Goal: Obtain resource: Download file/media

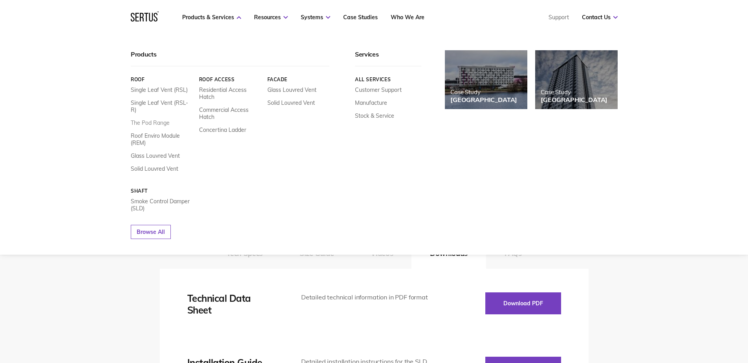
click at [147, 119] on link "The Pod Range" at bounding box center [150, 122] width 39 height 7
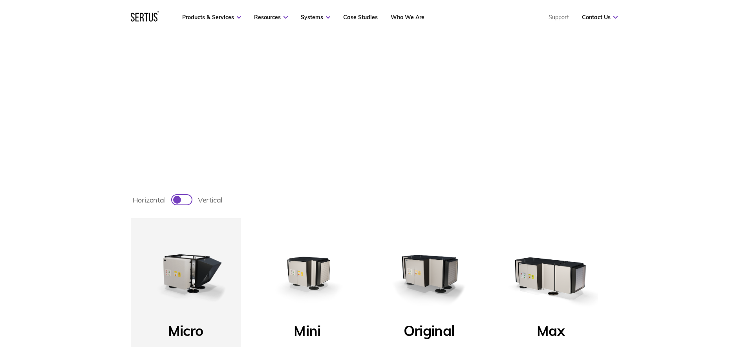
scroll to position [235, 0]
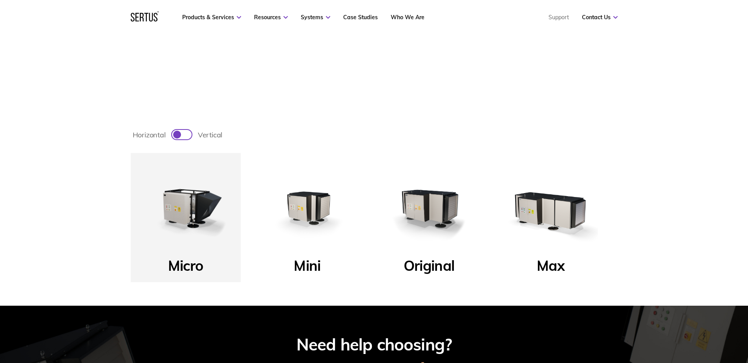
click at [294, 212] on img at bounding box center [307, 208] width 94 height 94
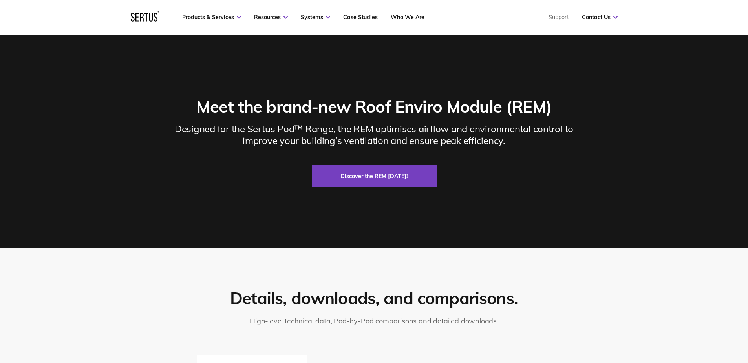
scroll to position [1099, 0]
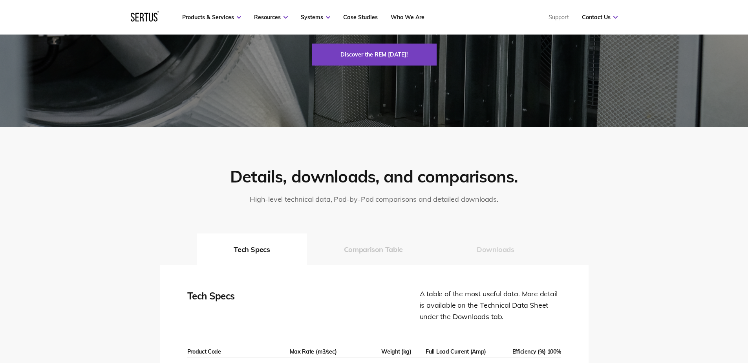
click at [490, 246] on button "Downloads" at bounding box center [495, 248] width 111 height 31
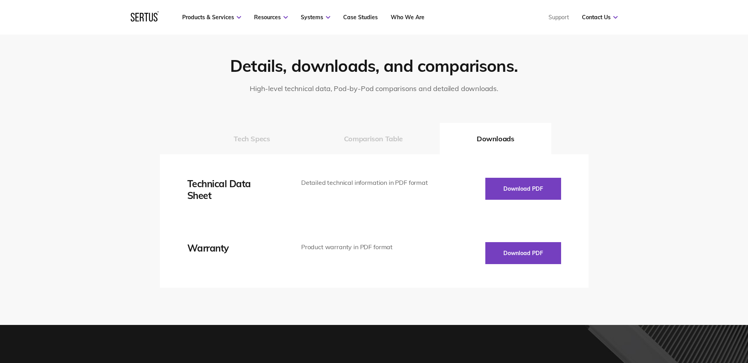
scroll to position [1217, 0]
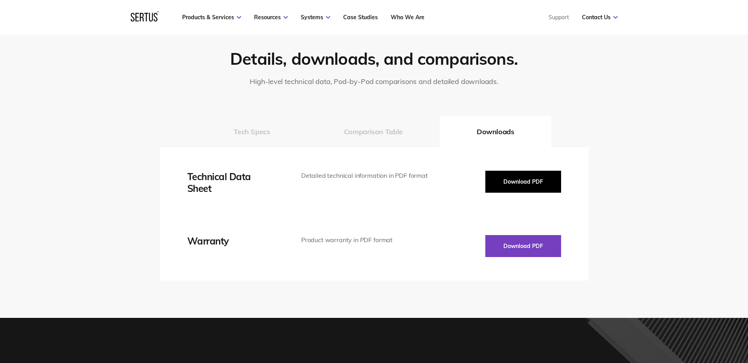
click at [514, 179] on button "Download PDF" at bounding box center [523, 182] width 76 height 22
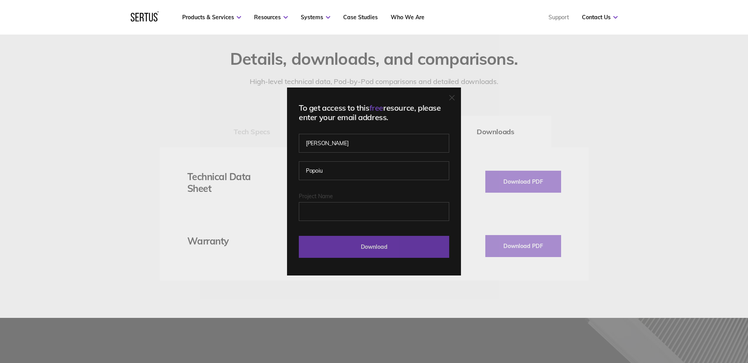
click at [414, 245] on input "Download" at bounding box center [374, 247] width 150 height 22
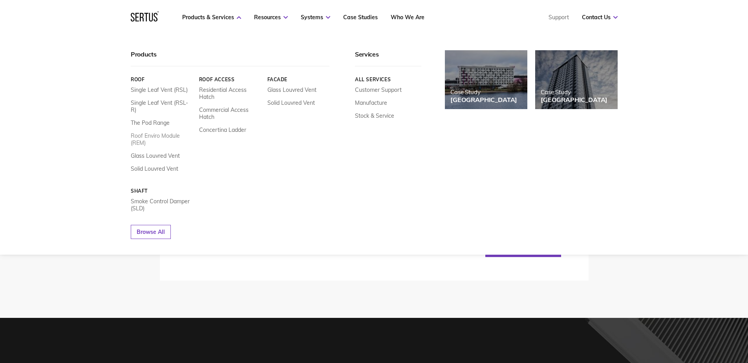
click at [150, 132] on link "Roof Enviro Module (REM)" at bounding box center [162, 139] width 62 height 14
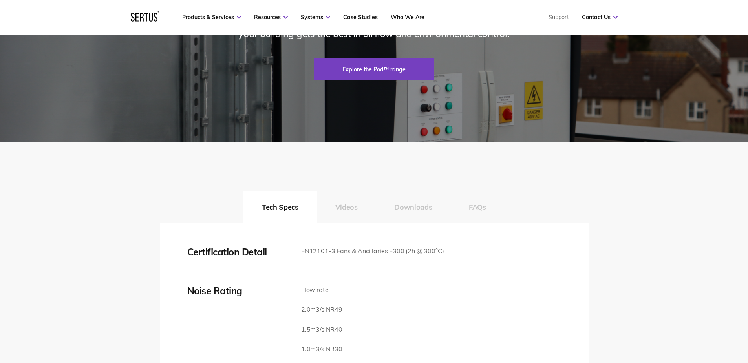
scroll to position [1334, 0]
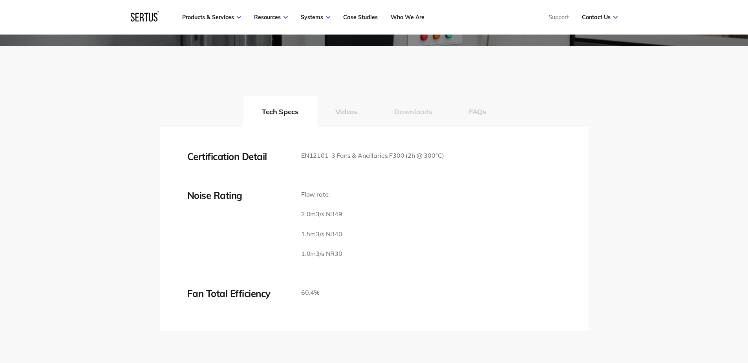
click at [414, 127] on button "Downloads" at bounding box center [413, 111] width 75 height 31
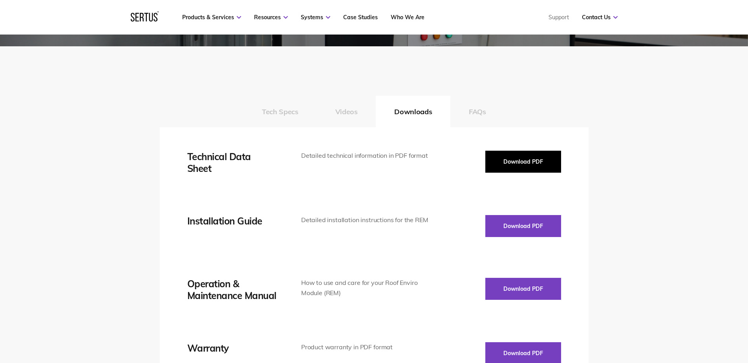
click at [519, 173] on button "Download PDF" at bounding box center [523, 162] width 76 height 22
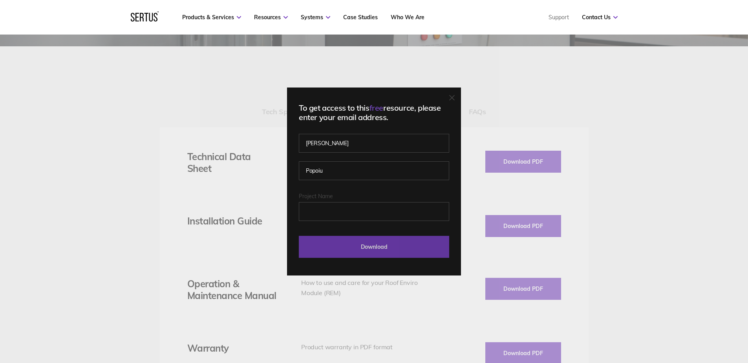
click at [414, 244] on input "Download" at bounding box center [374, 247] width 150 height 22
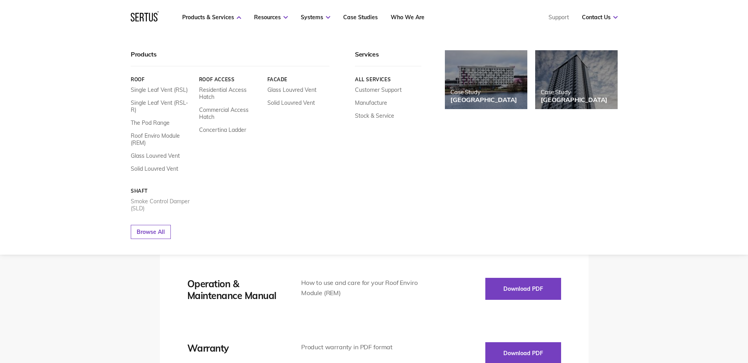
click at [135, 198] on link "Smoke Control Damper (SLD)" at bounding box center [162, 205] width 62 height 14
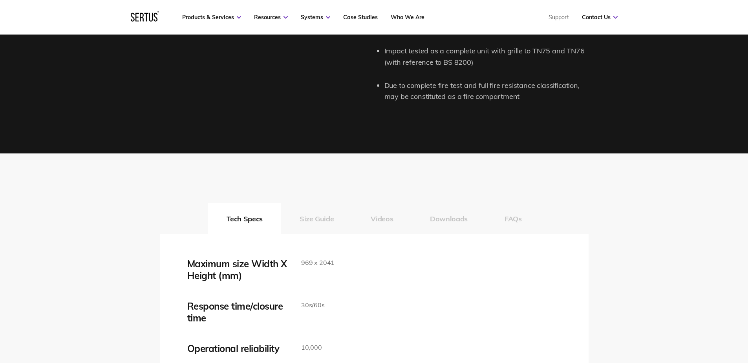
scroll to position [1256, 0]
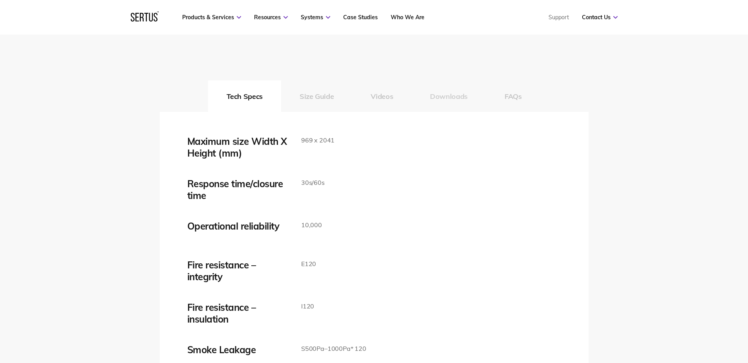
click at [443, 91] on button "Downloads" at bounding box center [448, 95] width 75 height 31
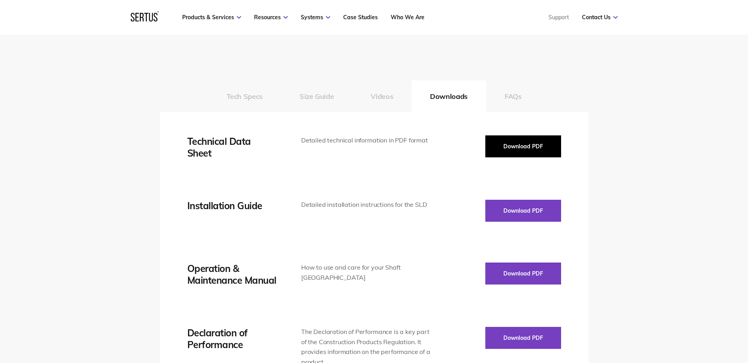
click at [552, 150] on button "Download PDF" at bounding box center [523, 146] width 76 height 22
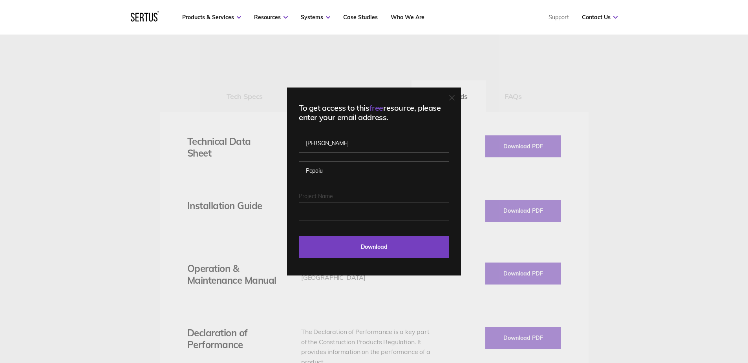
drag, startPoint x: 692, startPoint y: 136, endPoint x: 597, endPoint y: 151, distance: 96.1
click at [690, 136] on div "To get access to this free resource, please enter your email address. [PERSON_N…" at bounding box center [374, 181] width 748 height 363
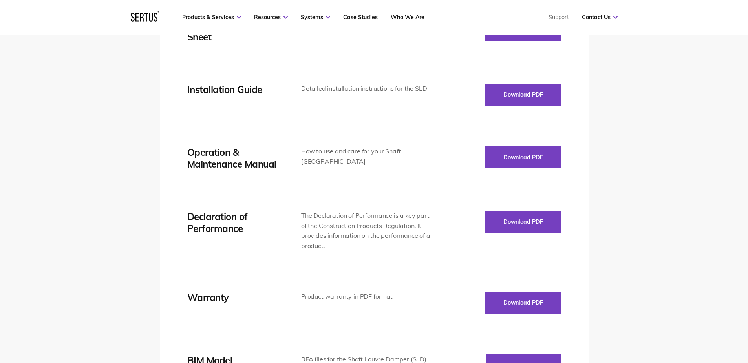
scroll to position [1373, 0]
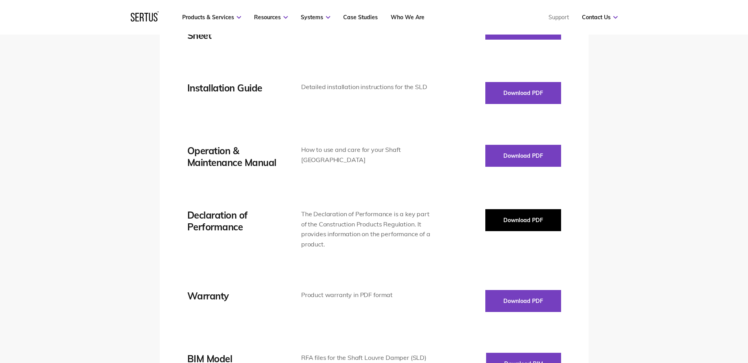
click at [510, 219] on button "Download PDF" at bounding box center [523, 220] width 76 height 22
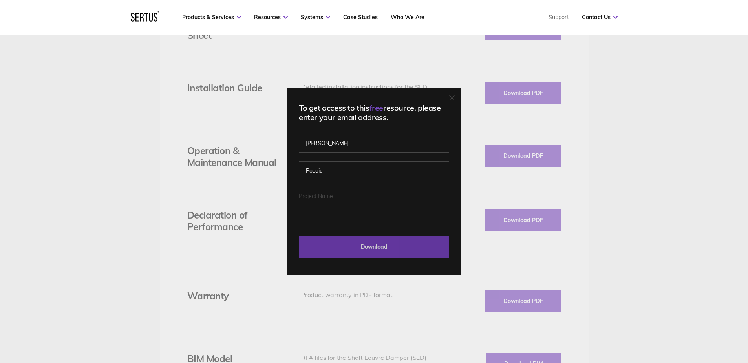
click at [385, 253] on input "Download" at bounding box center [374, 247] width 150 height 22
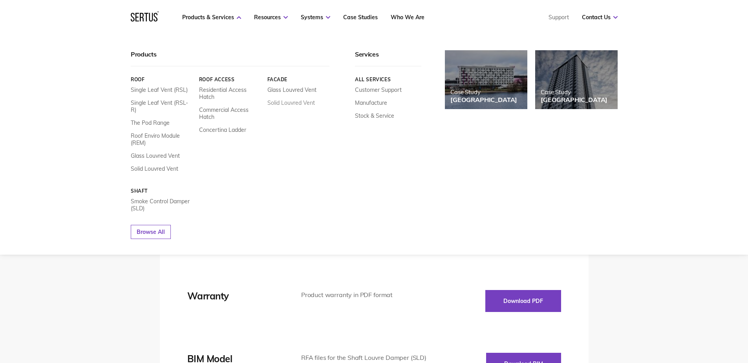
click at [288, 102] on link "Solid Louvred Vent" at bounding box center [290, 102] width 47 height 7
